Goal: Navigation & Orientation: Find specific page/section

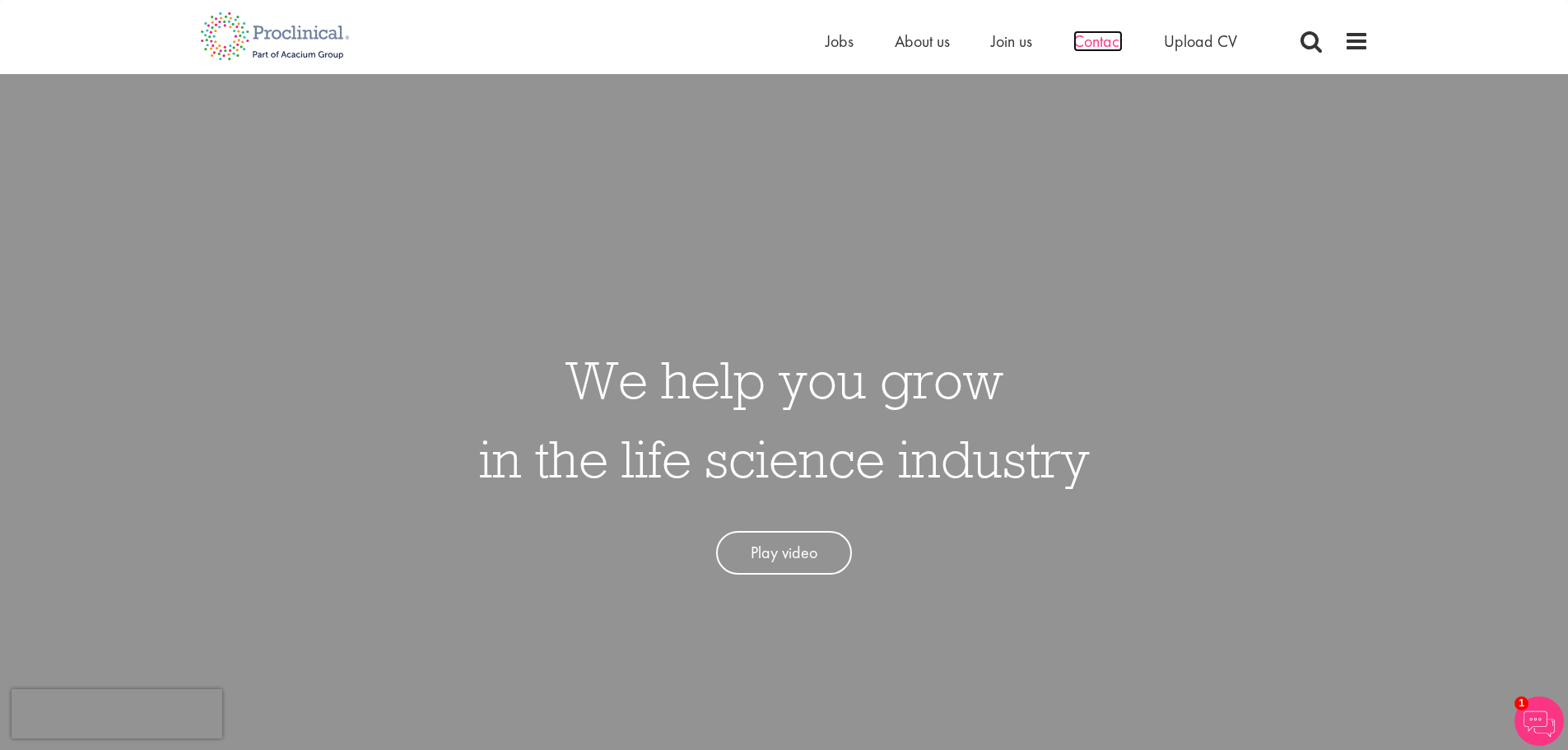
click at [1110, 39] on span "Contact" at bounding box center [1098, 41] width 50 height 21
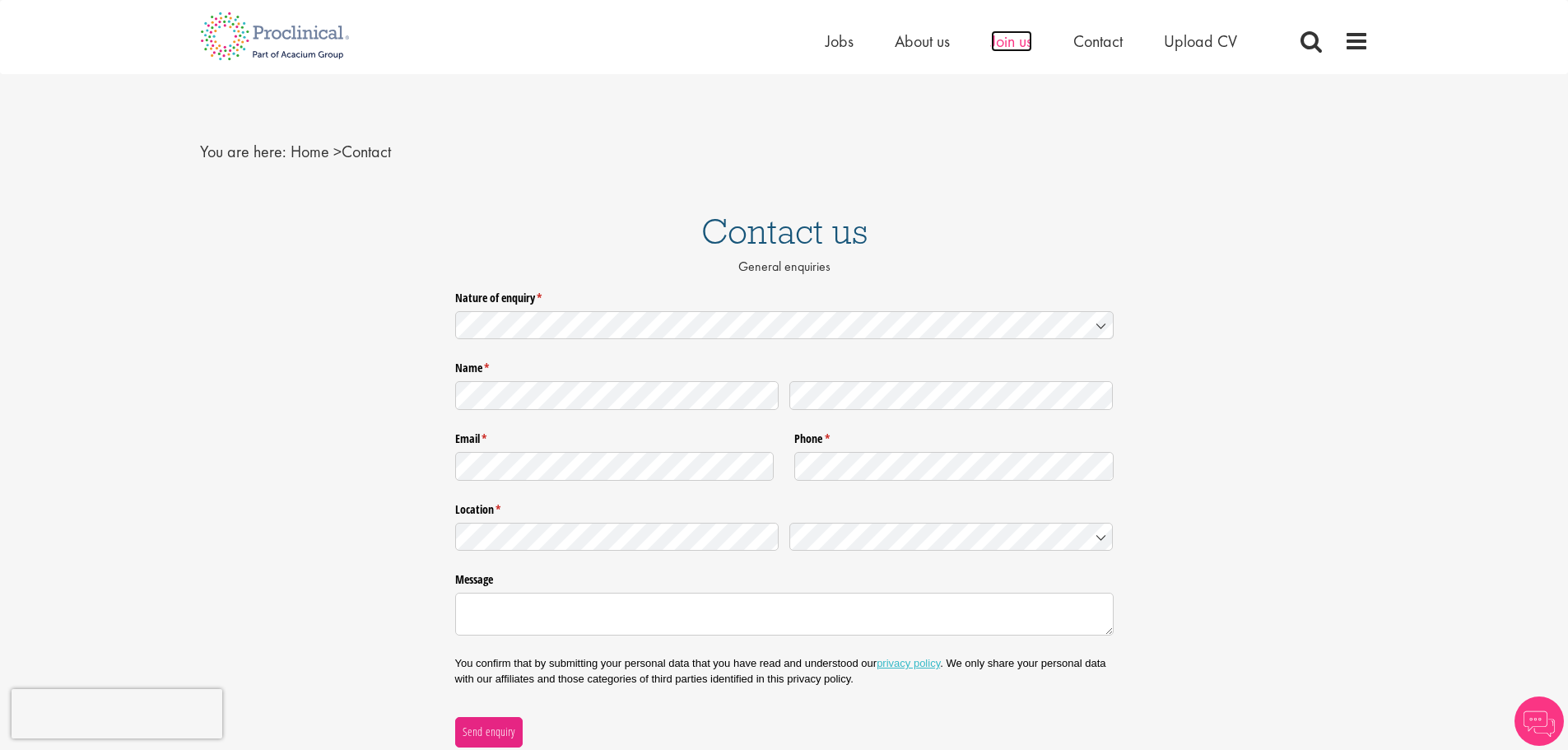
click at [1000, 41] on span "Join us" at bounding box center [1011, 41] width 41 height 21
click at [836, 49] on span "Jobs" at bounding box center [839, 41] width 28 height 21
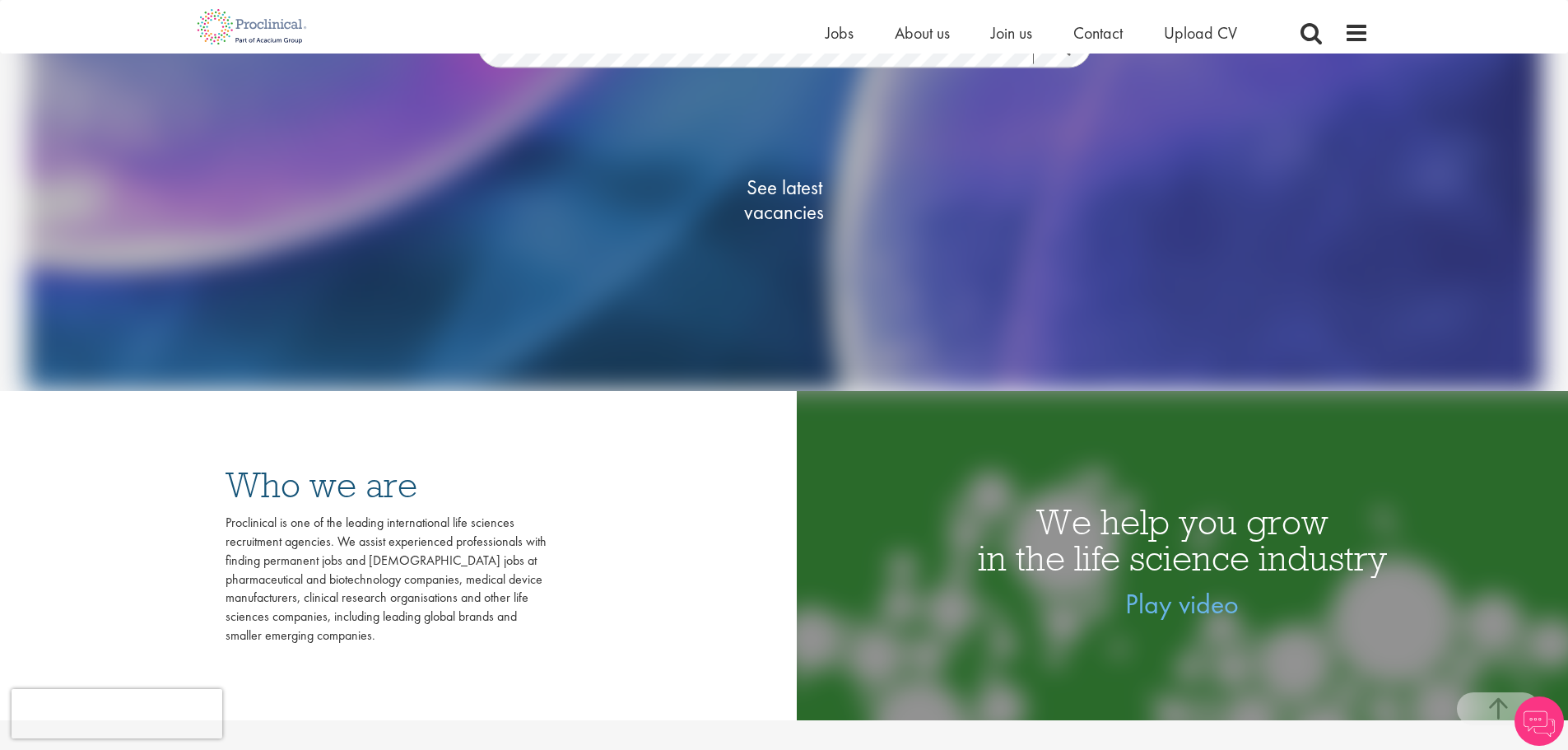
scroll to position [329, 0]
click at [1534, 707] on img at bounding box center [1539, 721] width 50 height 50
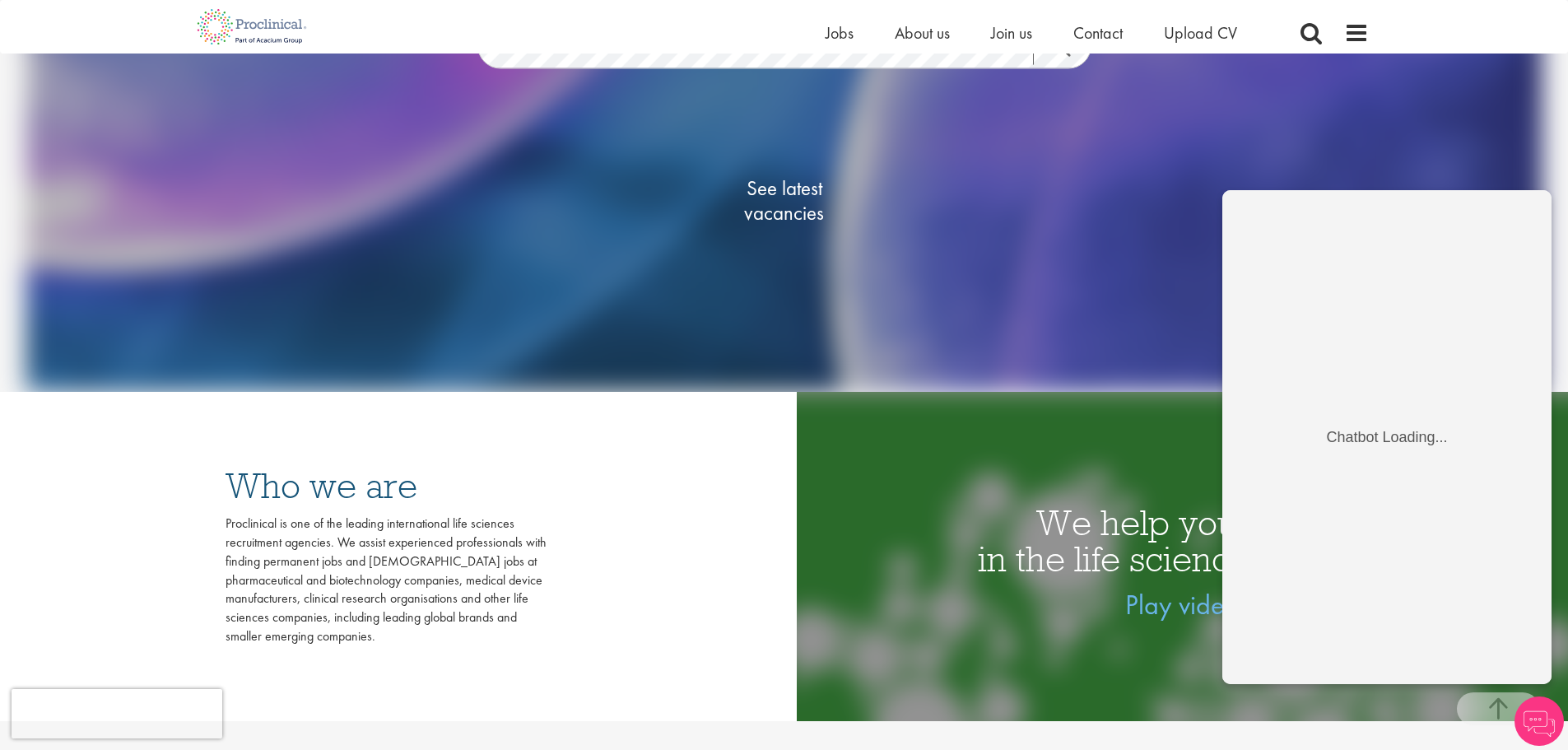
click at [1131, 170] on div "See latest vacancies" at bounding box center [784, 204] width 799 height 187
click at [1542, 703] on img at bounding box center [1539, 721] width 50 height 50
